Goal: Find specific page/section: Find specific page/section

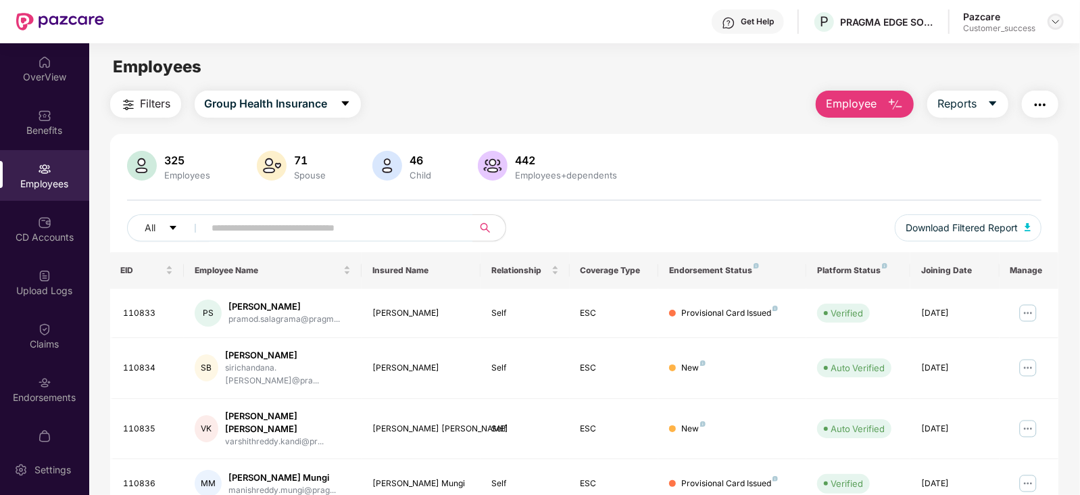
click at [1054, 20] on img at bounding box center [1055, 21] width 11 height 11
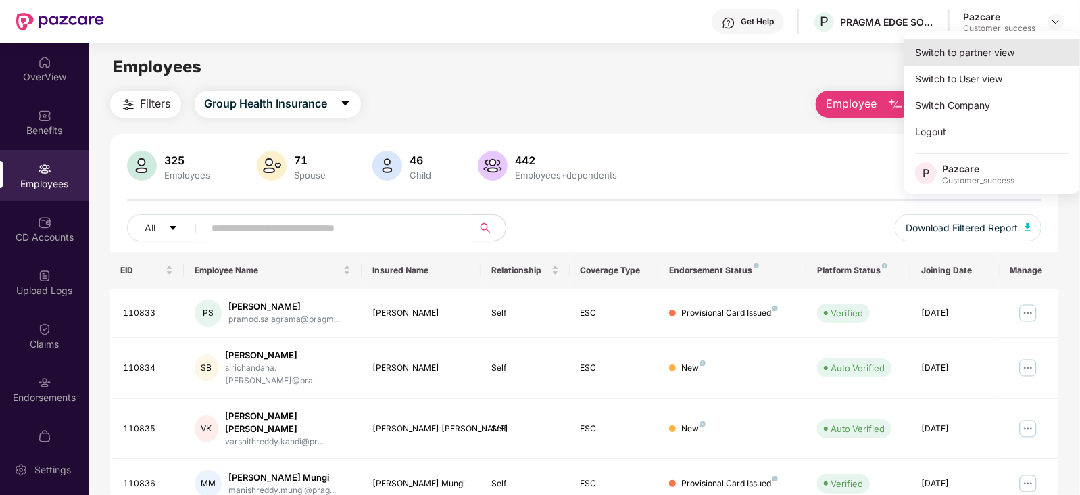
click at [1007, 48] on div "Switch to partner view" at bounding box center [992, 52] width 176 height 26
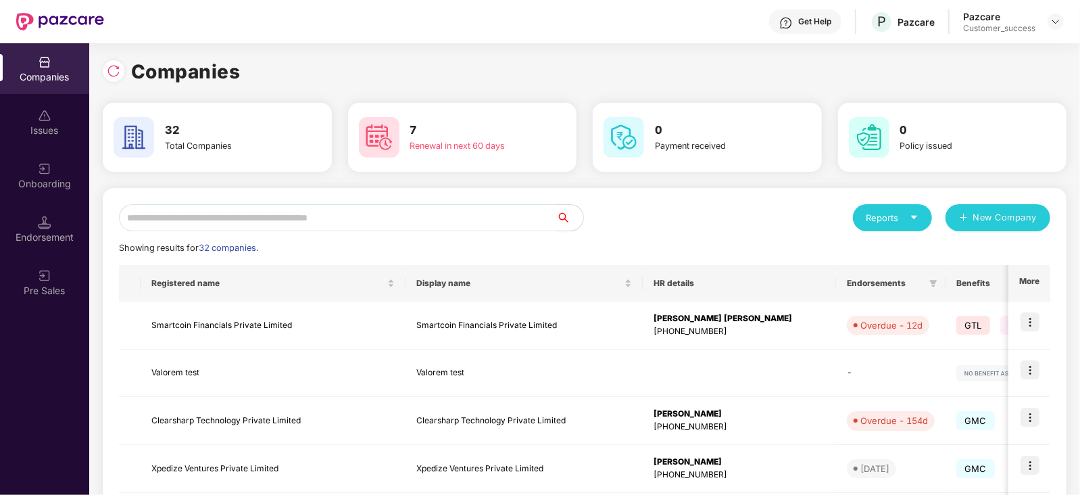
click at [477, 216] on input "text" at bounding box center [337, 217] width 437 height 27
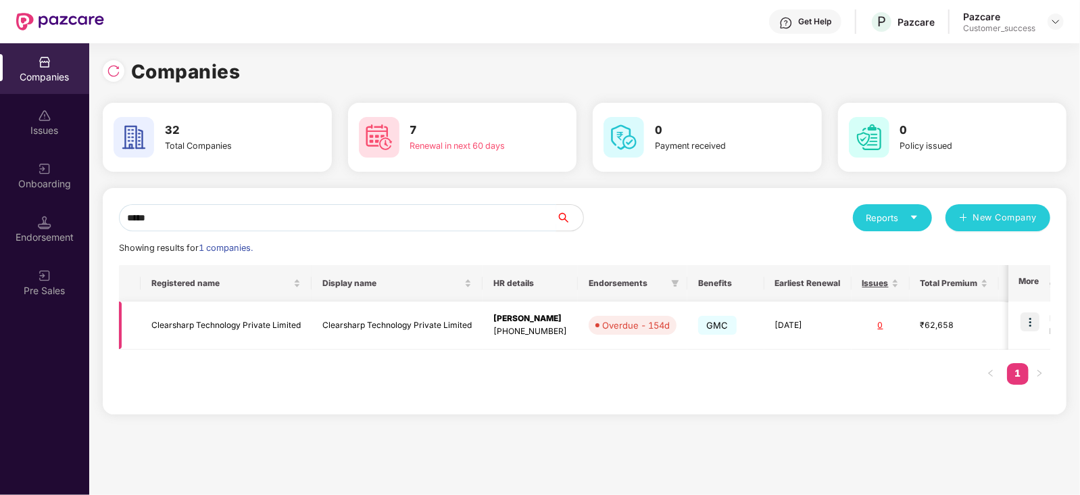
type input "*****"
click at [1037, 320] on img at bounding box center [1029, 321] width 19 height 19
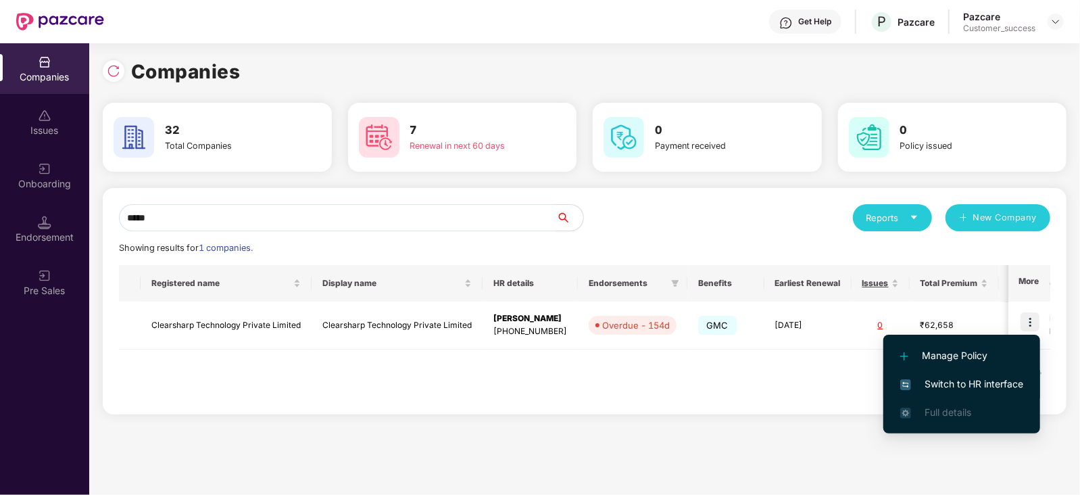
click at [976, 376] on span "Switch to HR interface" at bounding box center [961, 383] width 123 height 15
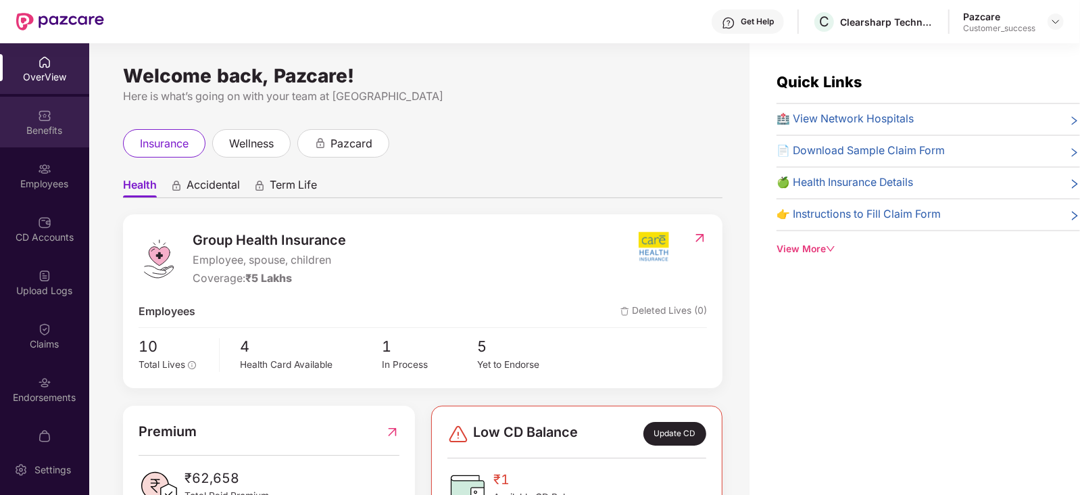
click at [51, 119] on div "Benefits" at bounding box center [44, 122] width 89 height 51
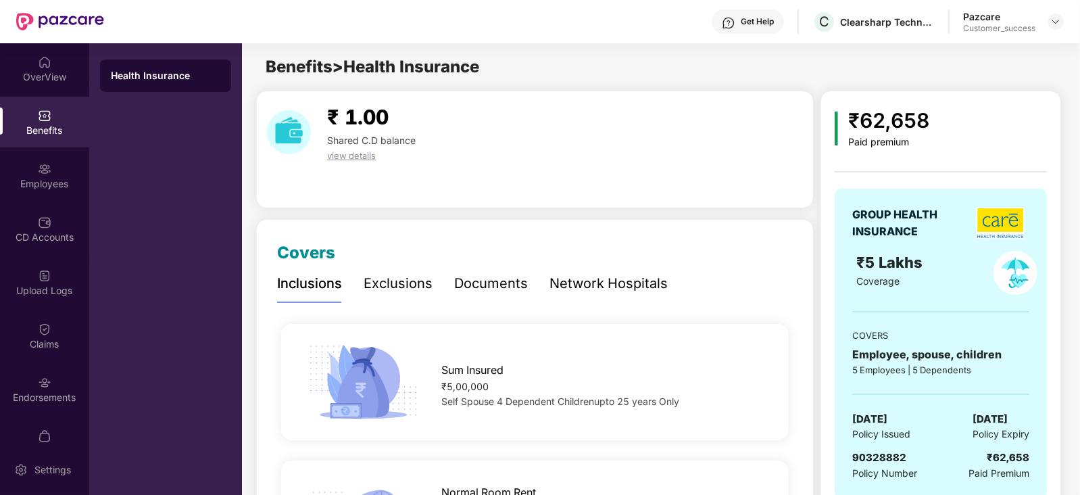
click at [509, 284] on div "Documents" at bounding box center [491, 283] width 74 height 21
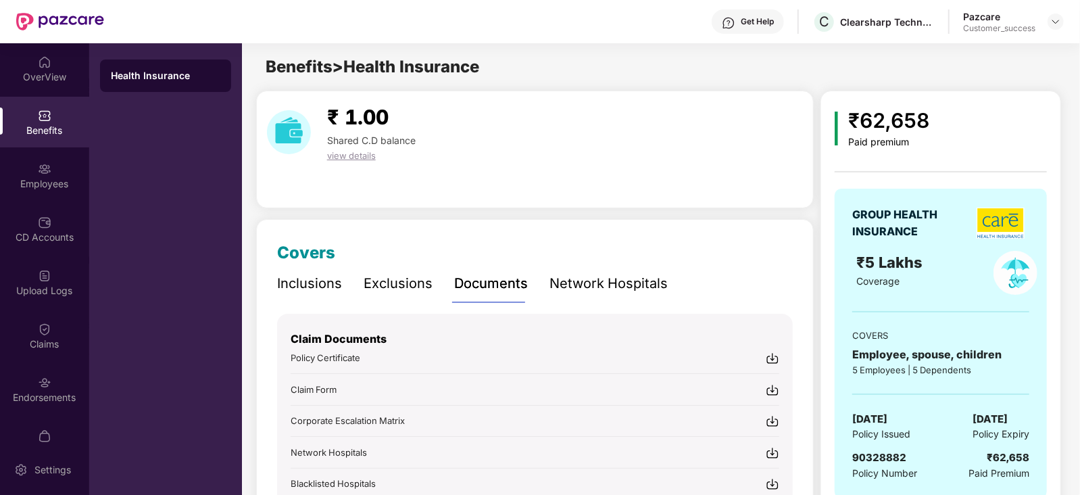
scroll to position [124, 0]
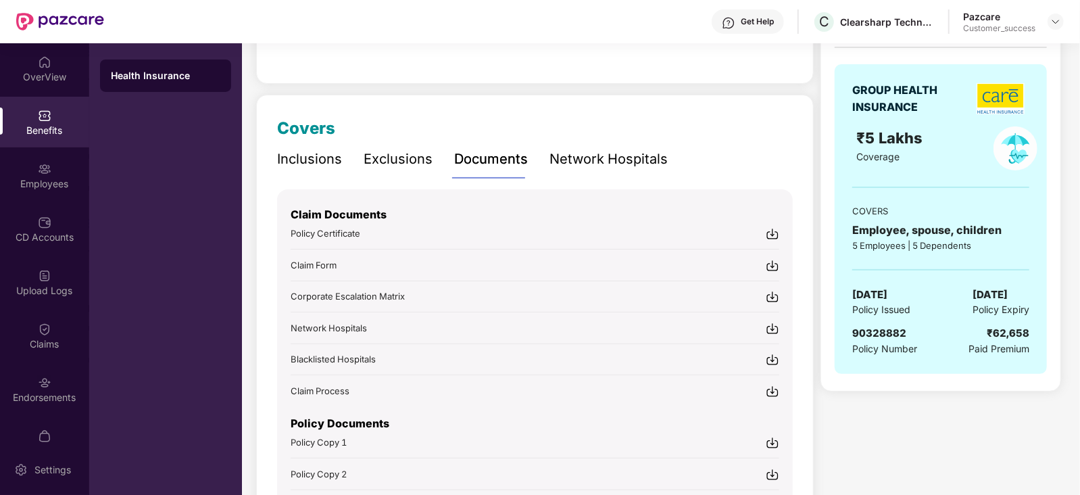
click at [323, 437] on span "Policy Copy 1" at bounding box center [319, 441] width 56 height 11
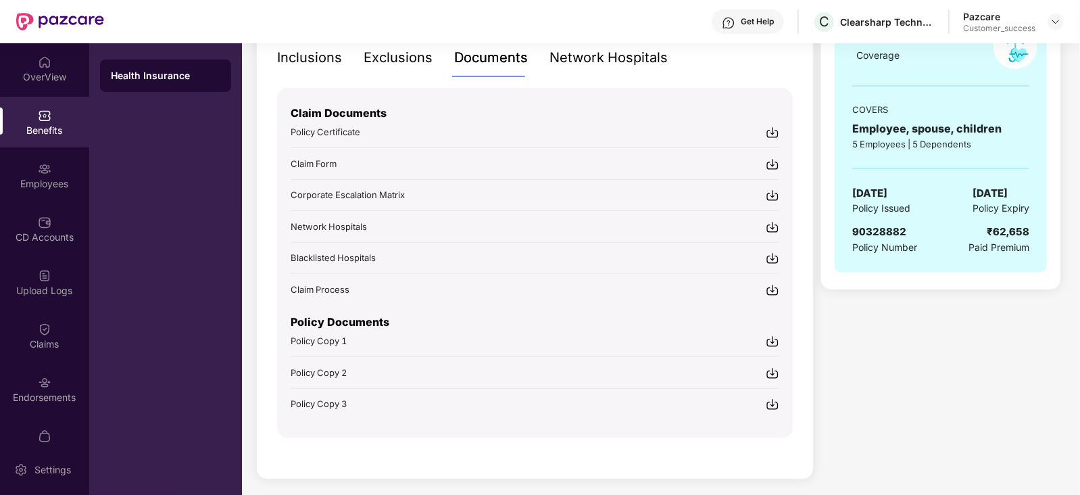
click at [323, 370] on span "Policy Copy 2" at bounding box center [319, 372] width 56 height 11
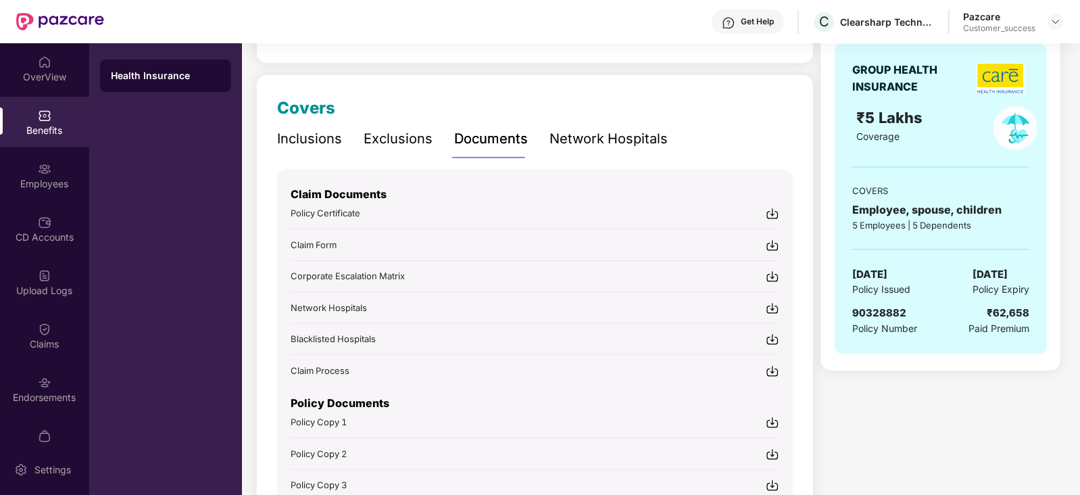
scroll to position [0, 0]
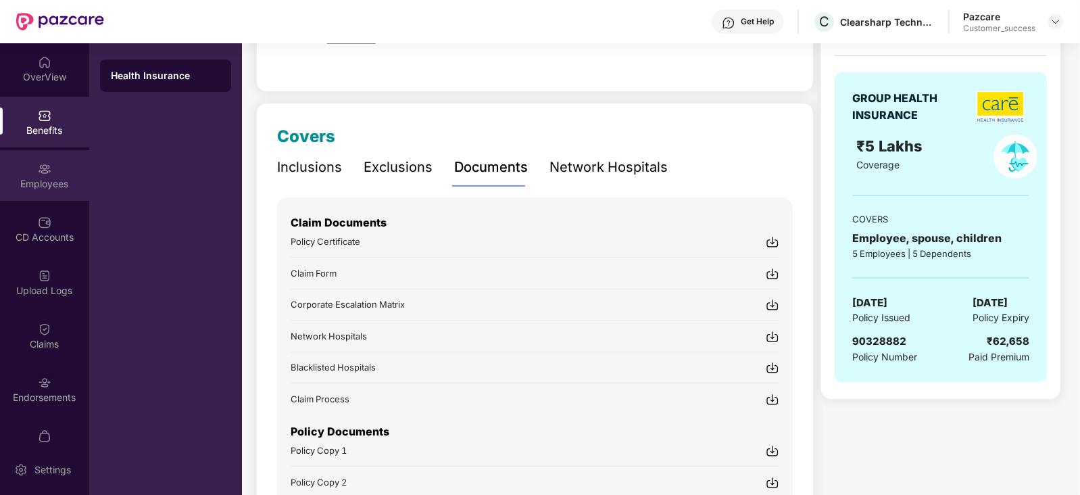
click at [49, 178] on div "Employees" at bounding box center [44, 184] width 89 height 14
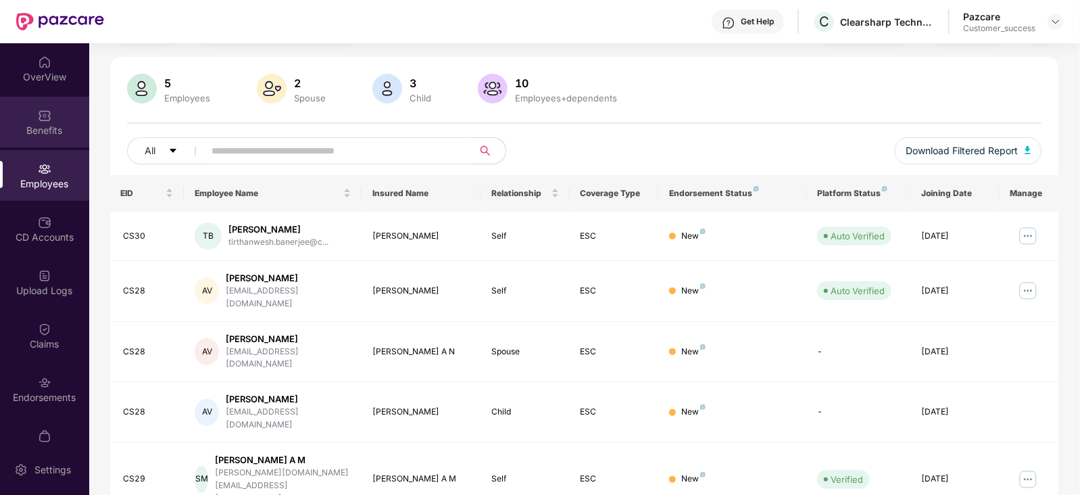
scroll to position [116, 0]
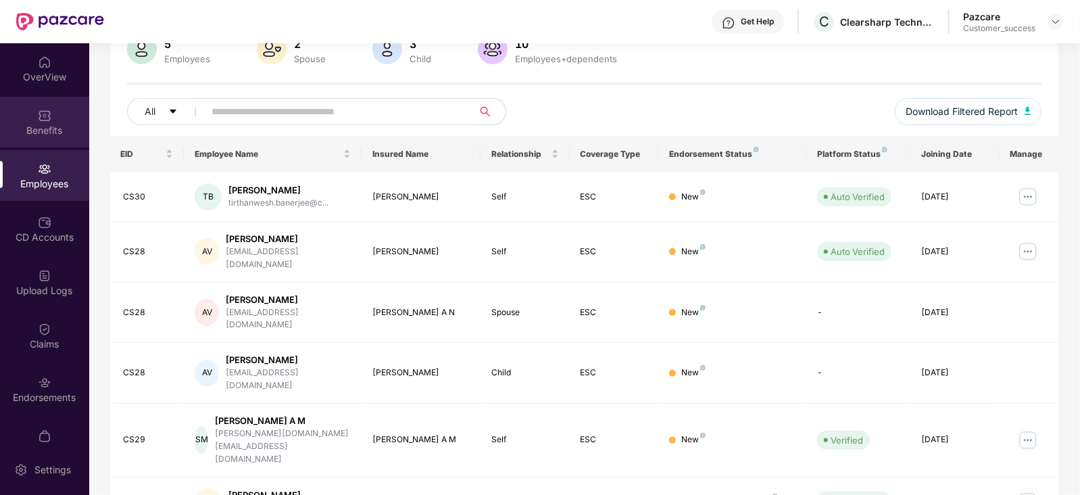
click at [51, 139] on div "Benefits" at bounding box center [44, 122] width 89 height 51
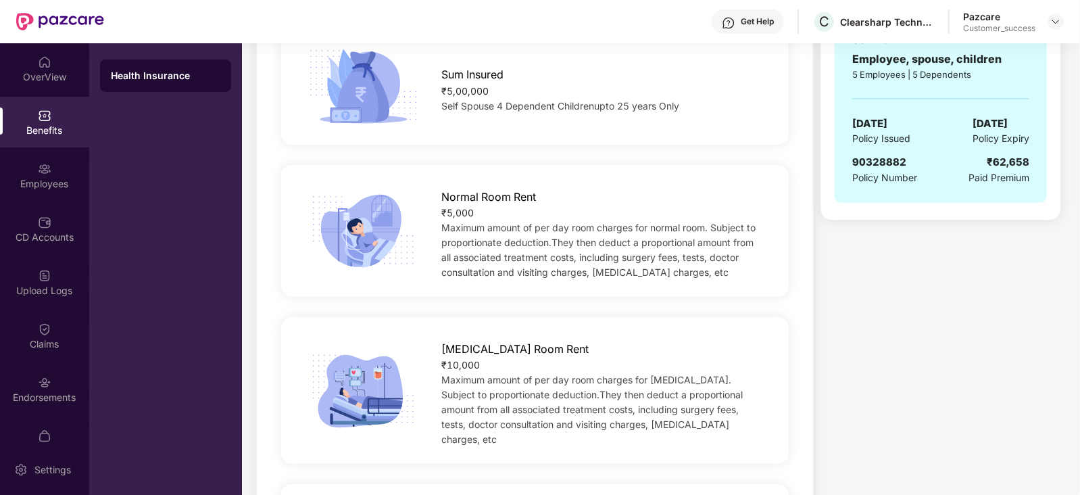
scroll to position [305, 0]
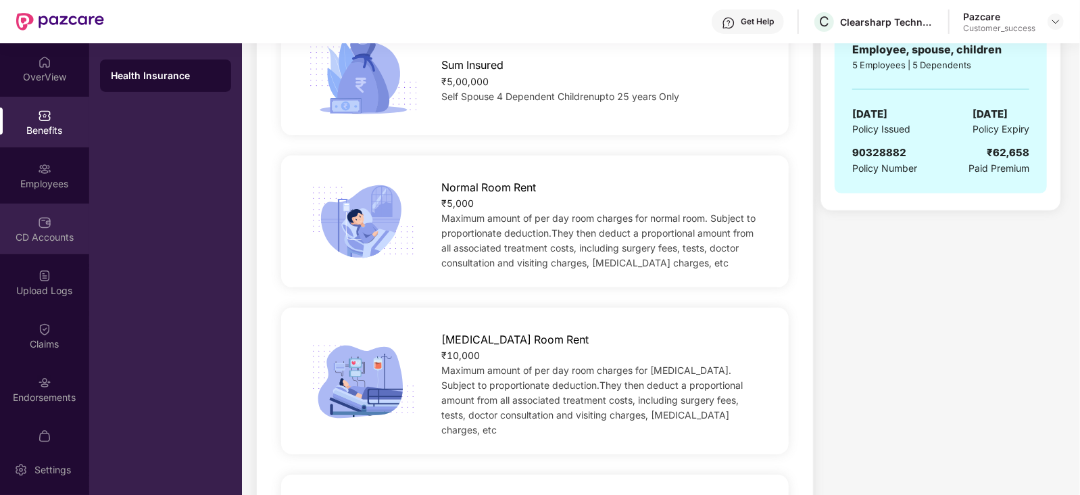
click at [45, 207] on div "CD Accounts" at bounding box center [44, 228] width 89 height 51
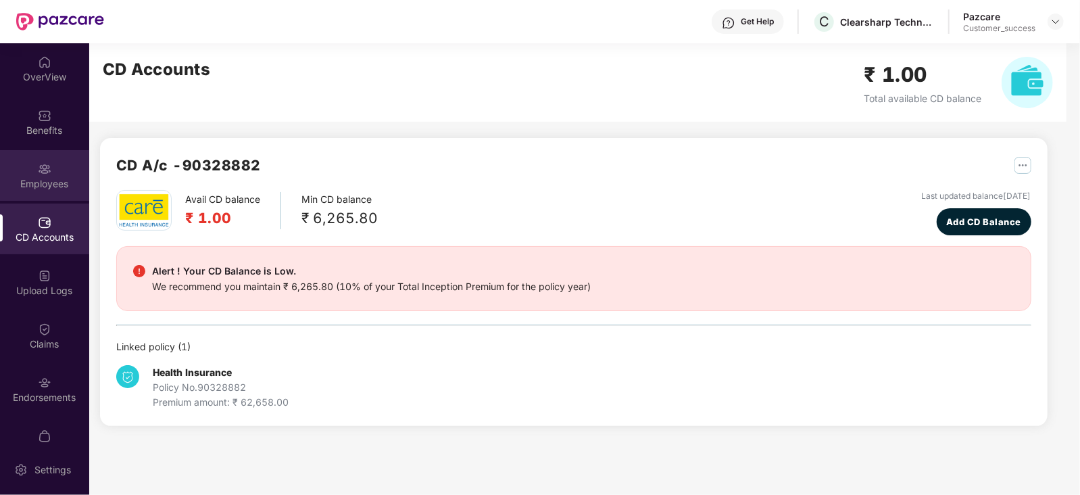
click at [72, 174] on div "Employees" at bounding box center [44, 175] width 89 height 51
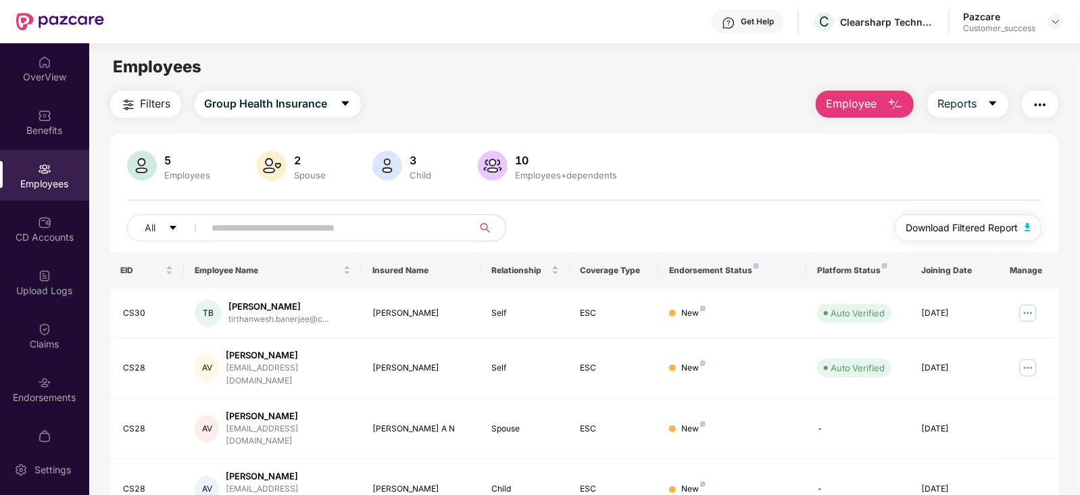
click at [978, 228] on span "Download Filtered Report" at bounding box center [961, 227] width 112 height 15
click at [650, 101] on div "Filters Group Health Insurance Employee Reports" at bounding box center [584, 104] width 949 height 27
